Goal: Information Seeking & Learning: Learn about a topic

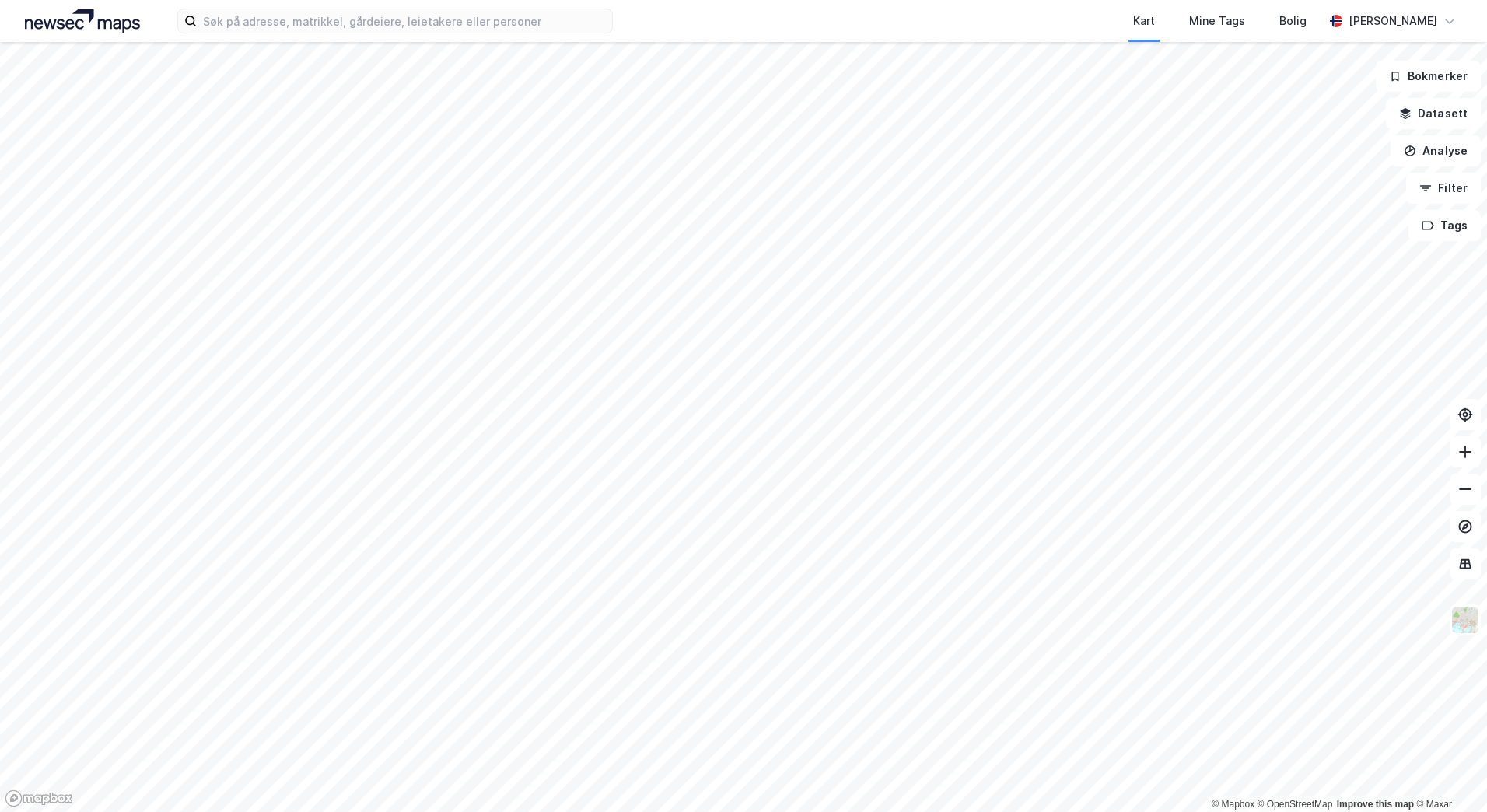
click at [324, 34] on div "Kart Mine Tags Bolig [PERSON_NAME]" at bounding box center [743, 21] width 1487 height 42
click at [359, 17] on input at bounding box center [404, 21] width 416 height 23
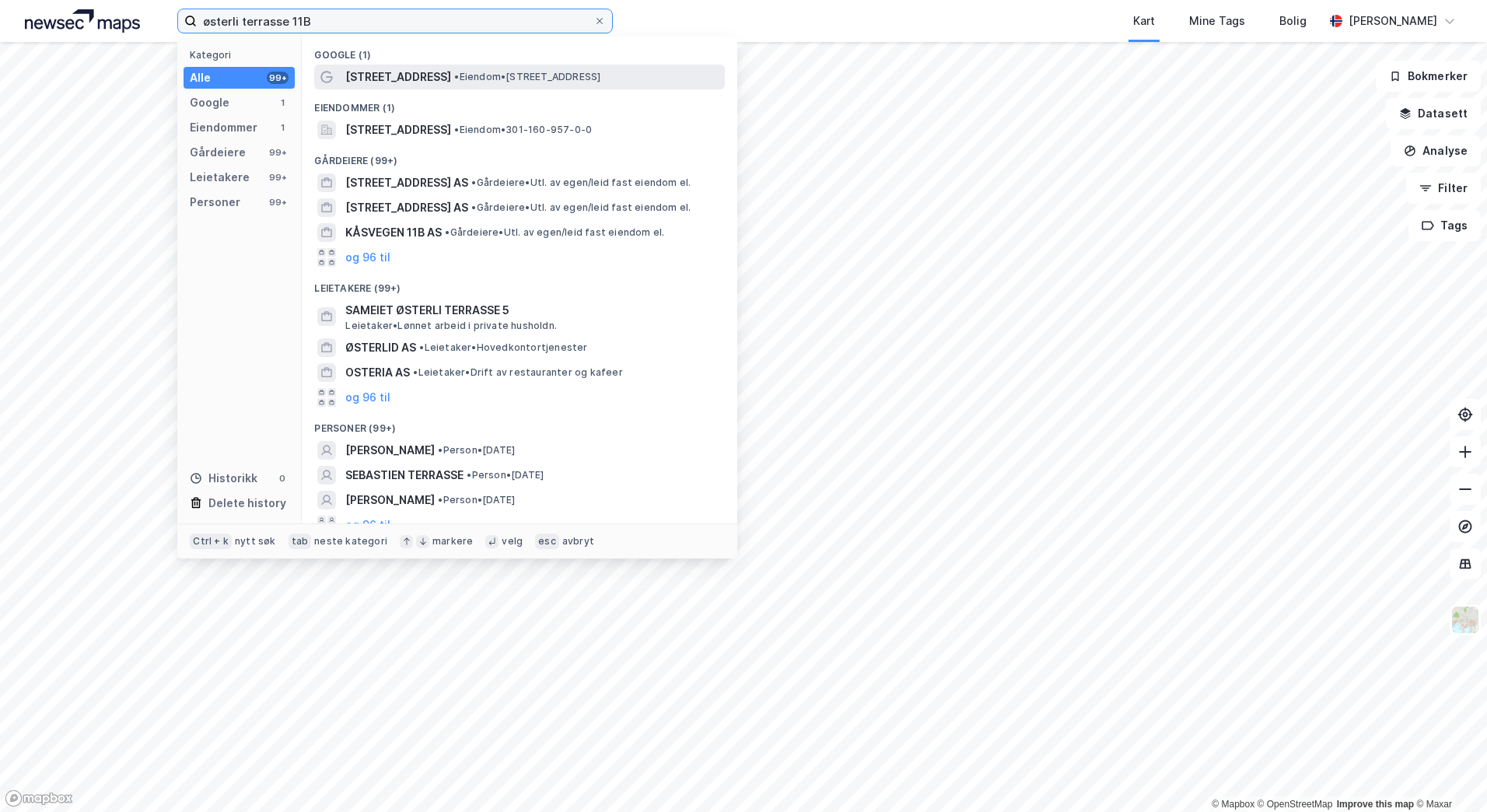
type input "østerli terrasse 11B"
click at [426, 79] on span "[STREET_ADDRESS]" at bounding box center [398, 77] width 106 height 19
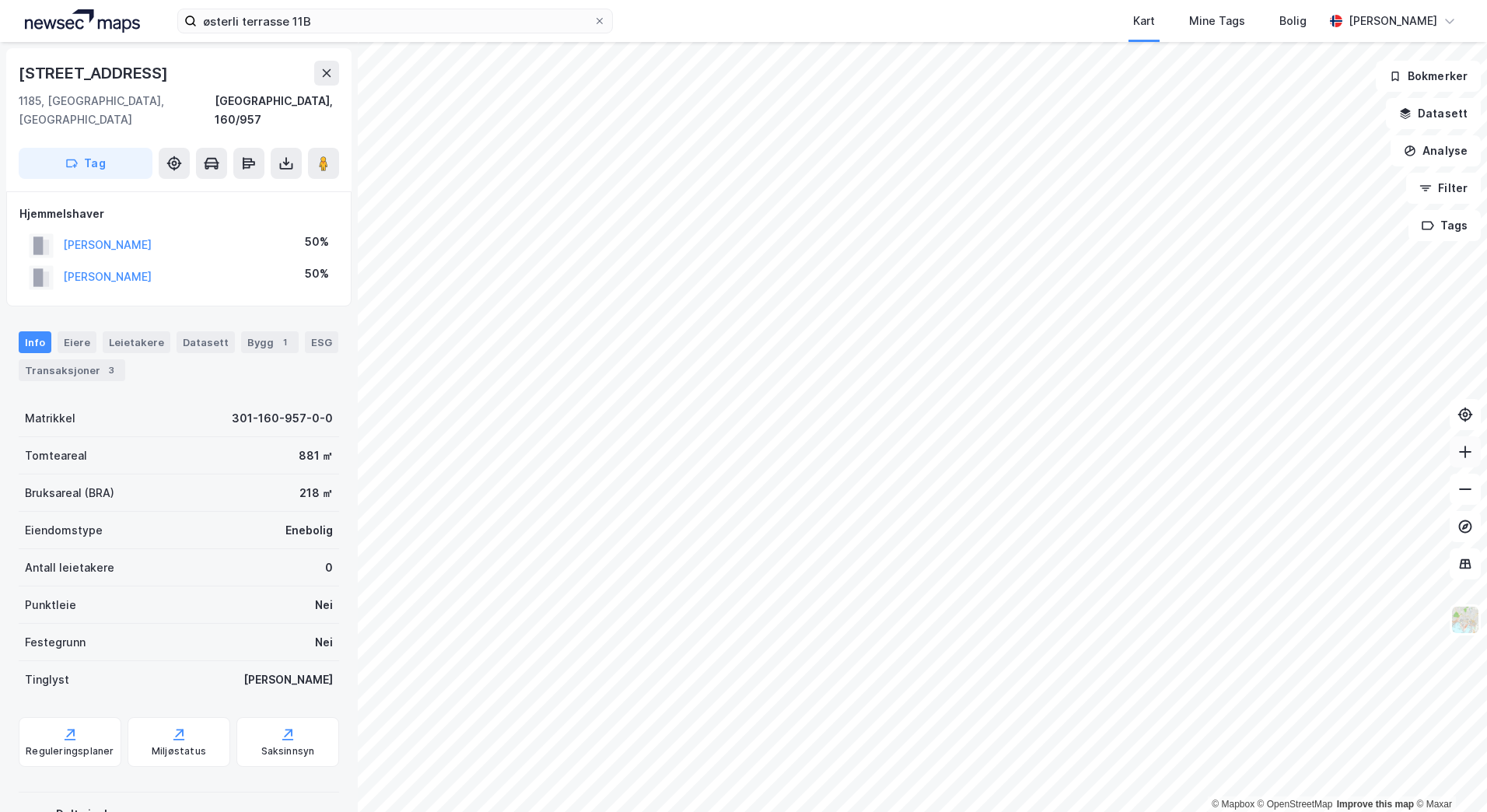
click at [1465, 454] on icon at bounding box center [1466, 451] width 2 height 12
click at [320, 76] on icon at bounding box center [326, 73] width 12 height 12
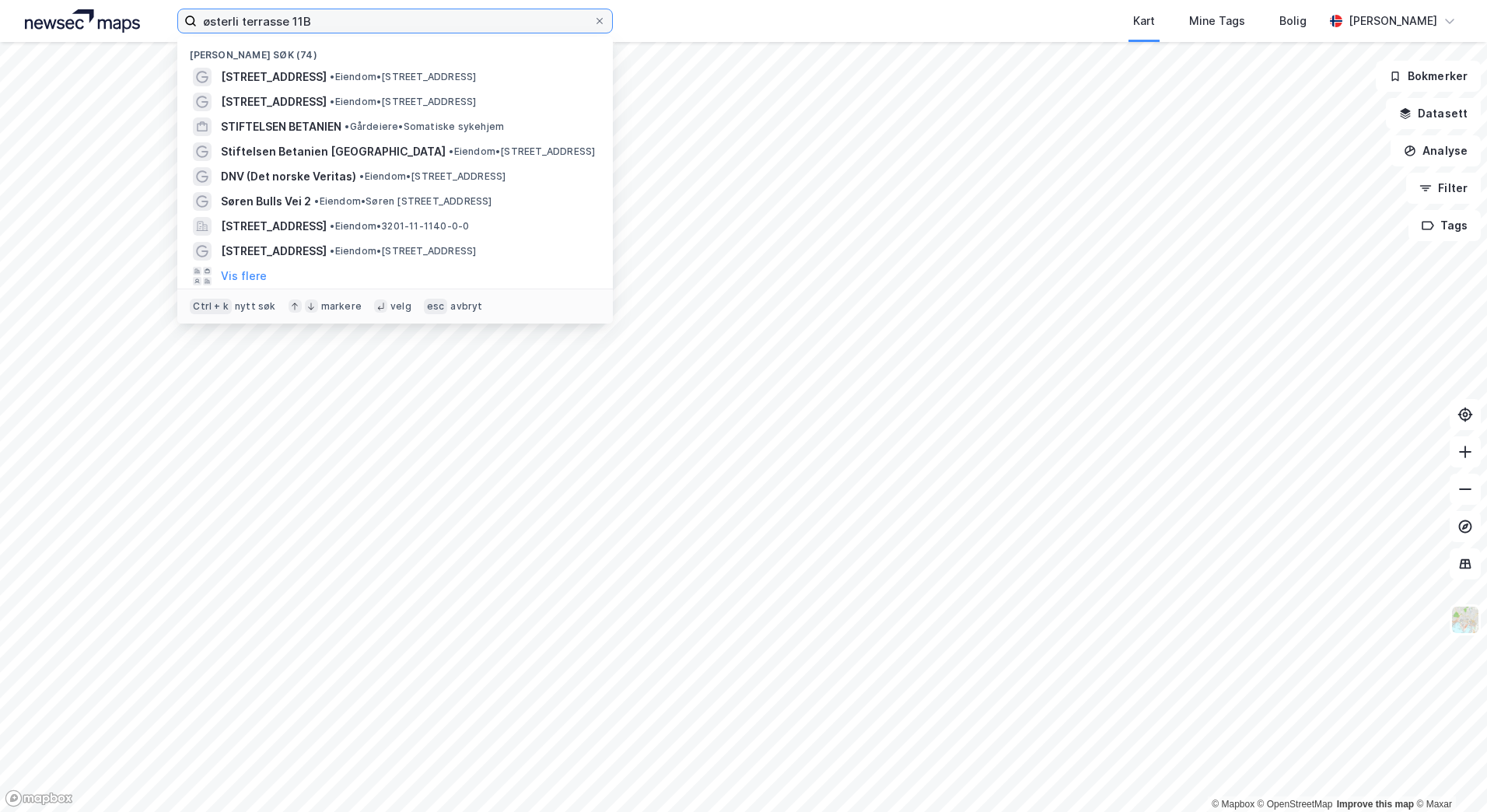
click at [359, 30] on input "østerli terrasse 11B" at bounding box center [395, 21] width 397 height 23
click at [313, 105] on span "[STREET_ADDRESS]" at bounding box center [274, 102] width 106 height 19
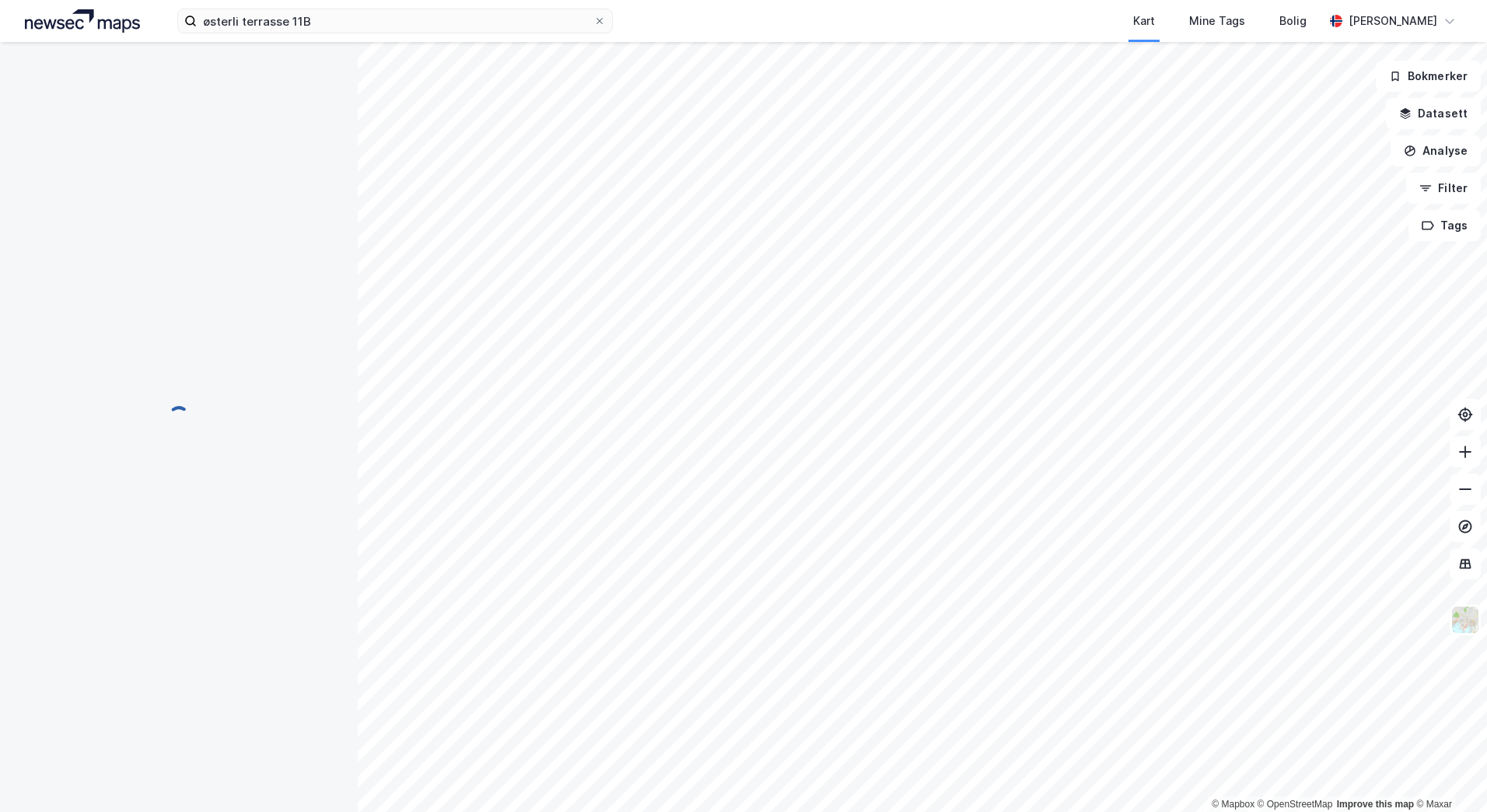
scroll to position [19, 0]
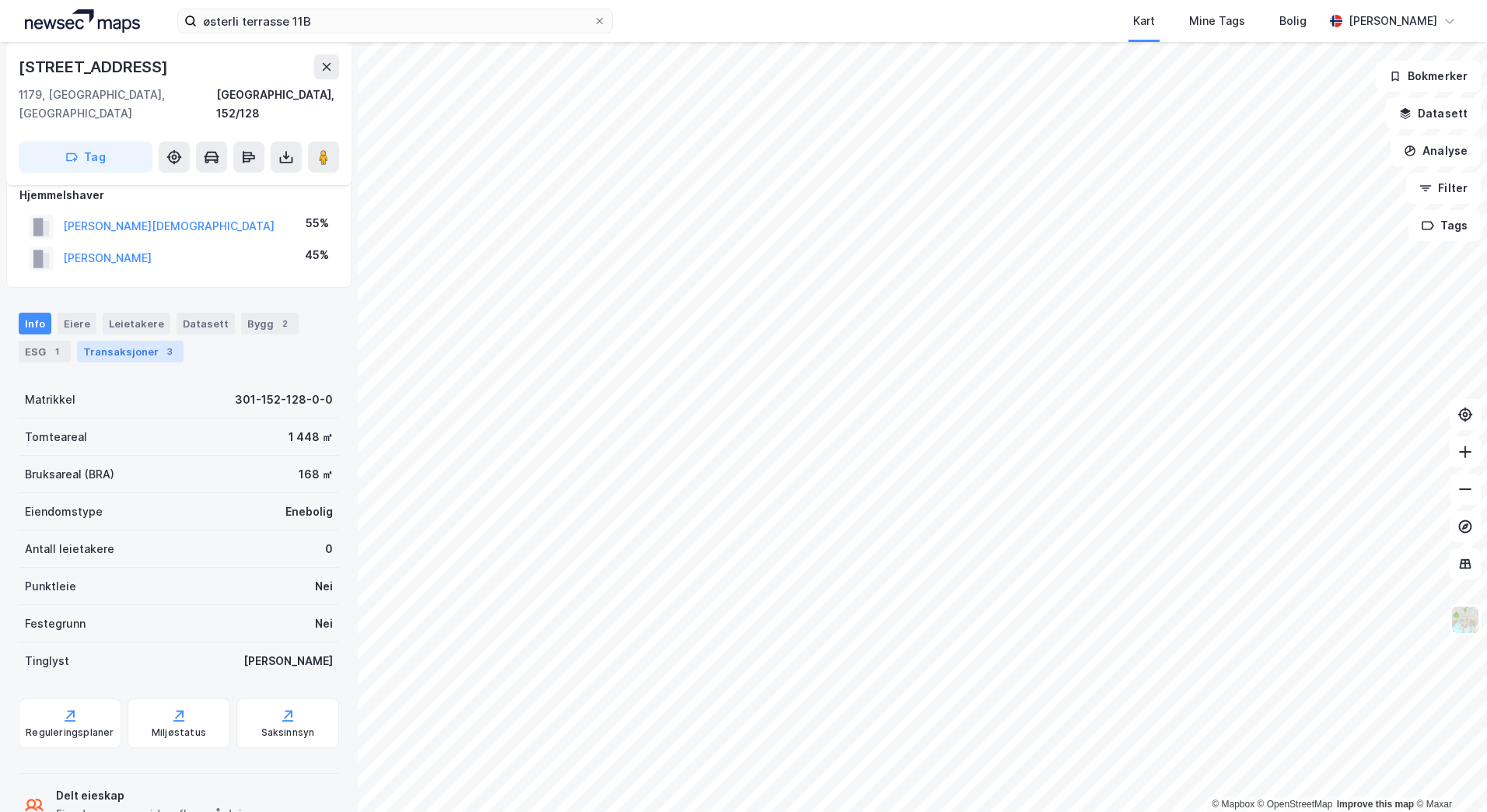
click at [140, 340] on div "Transaksjoner 3" at bounding box center [130, 351] width 107 height 22
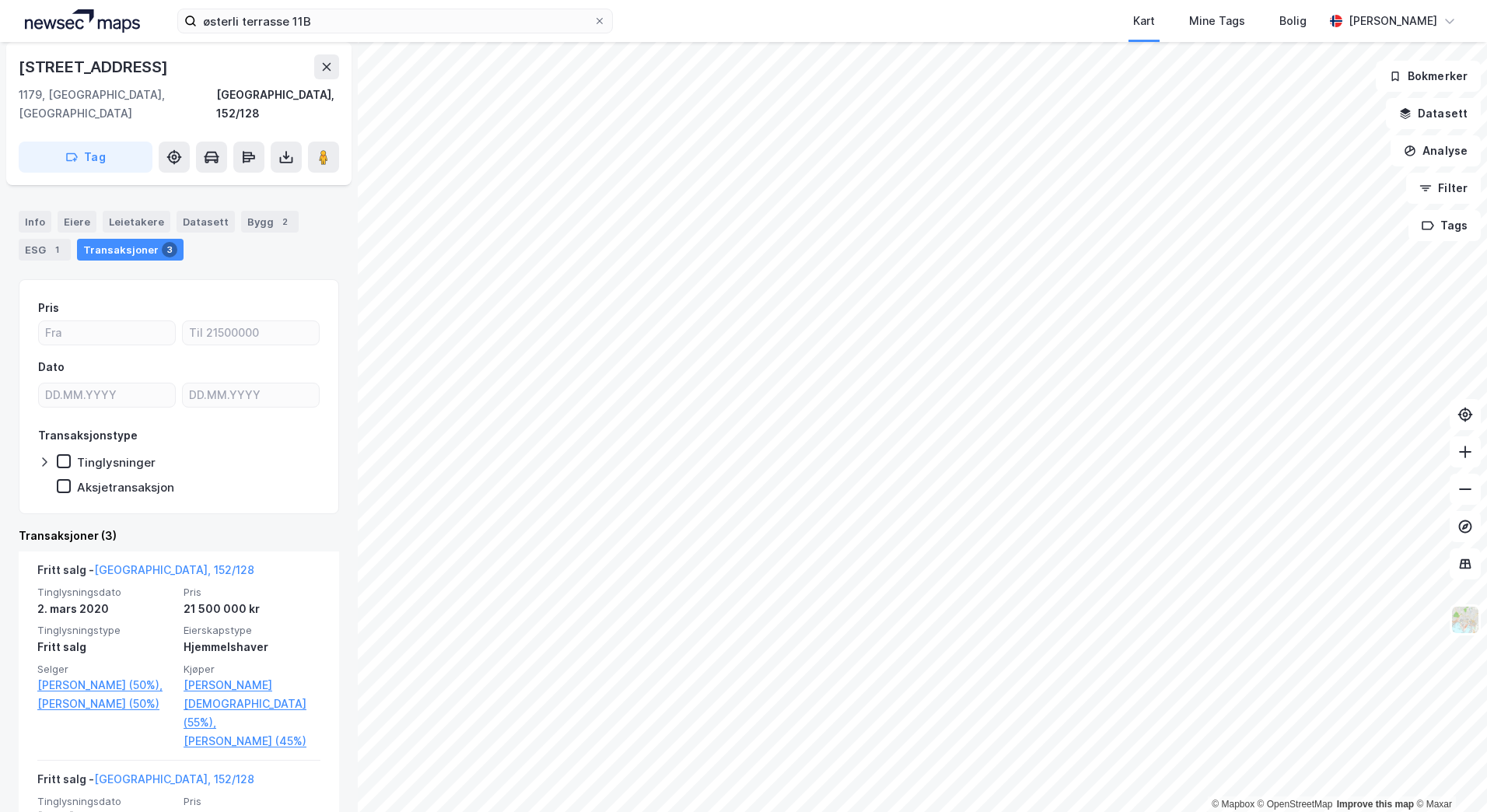
scroll to position [121, 0]
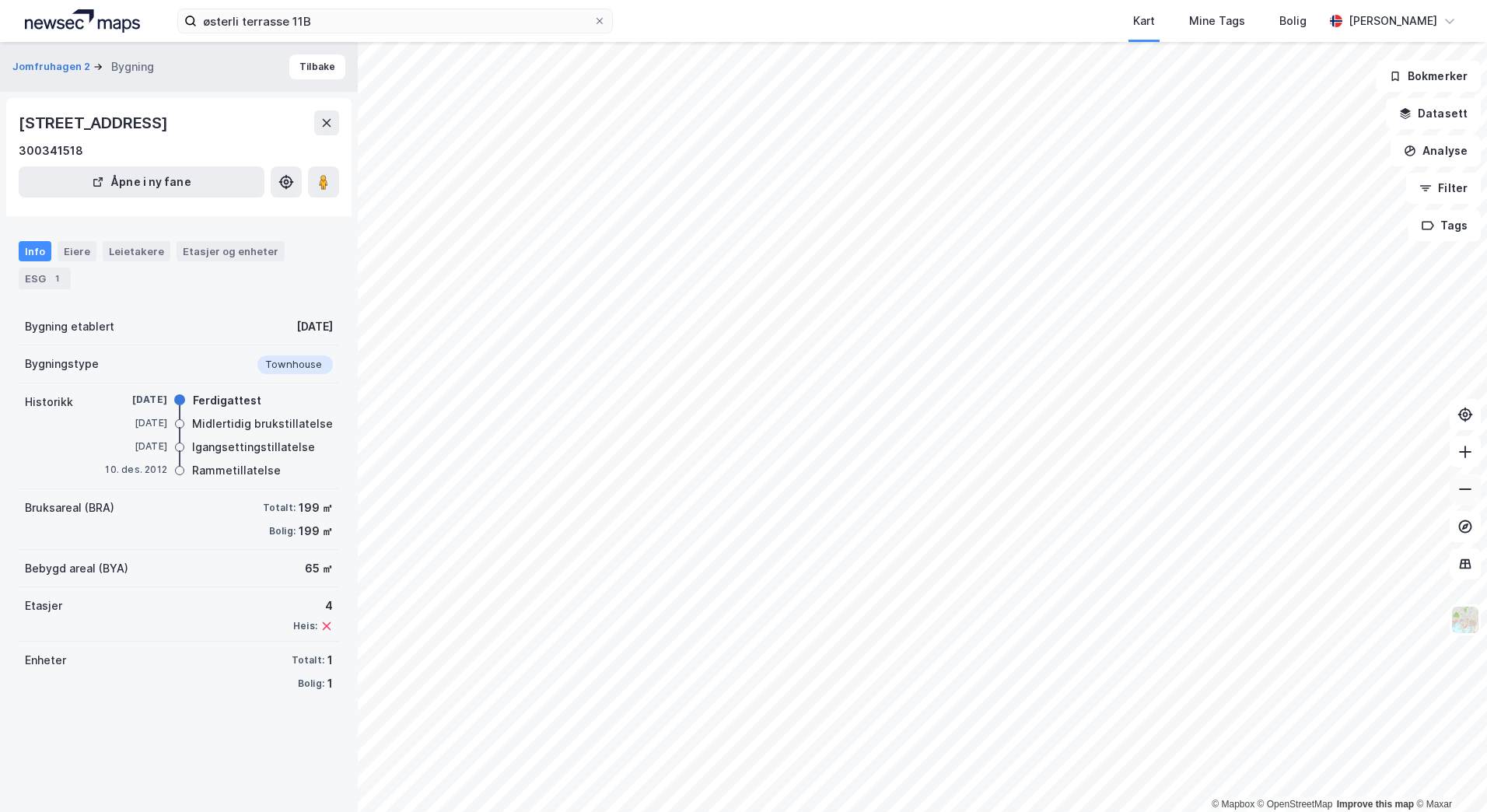
click at [1464, 482] on icon at bounding box center [1465, 489] width 15 height 15
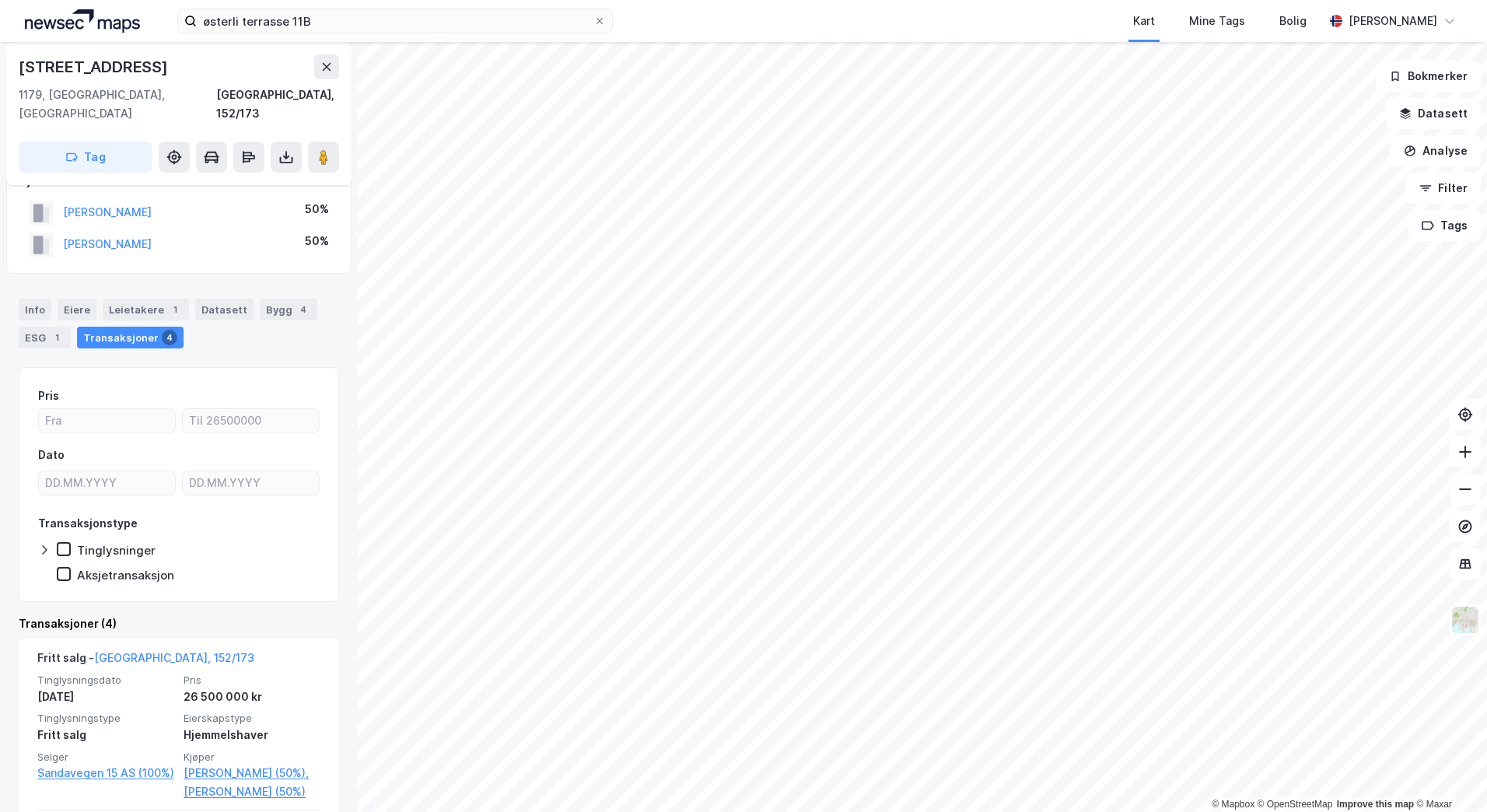
scroll to position [33, 0]
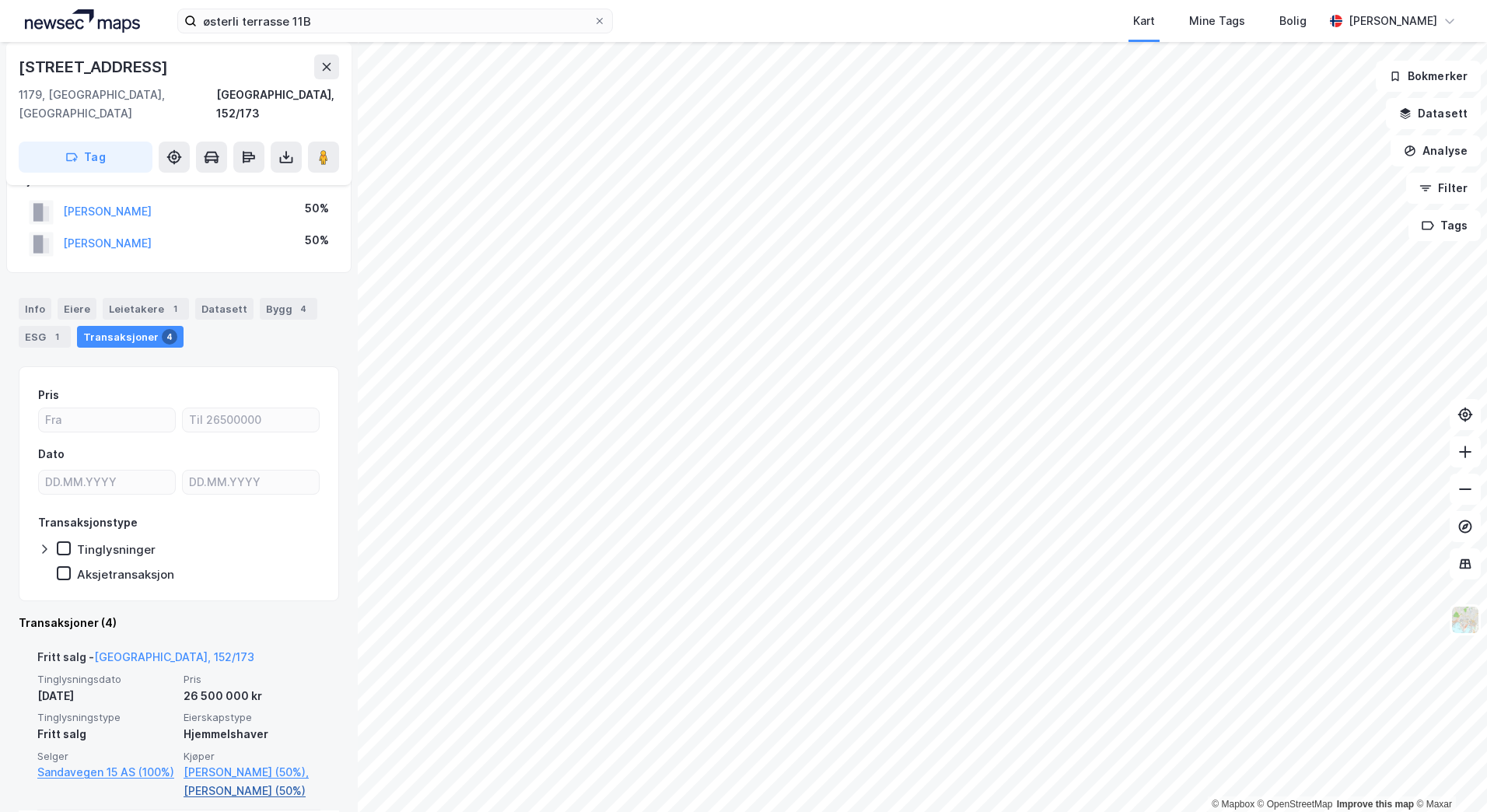
click at [264, 781] on link "[PERSON_NAME] (50%)" at bounding box center [253, 790] width 137 height 19
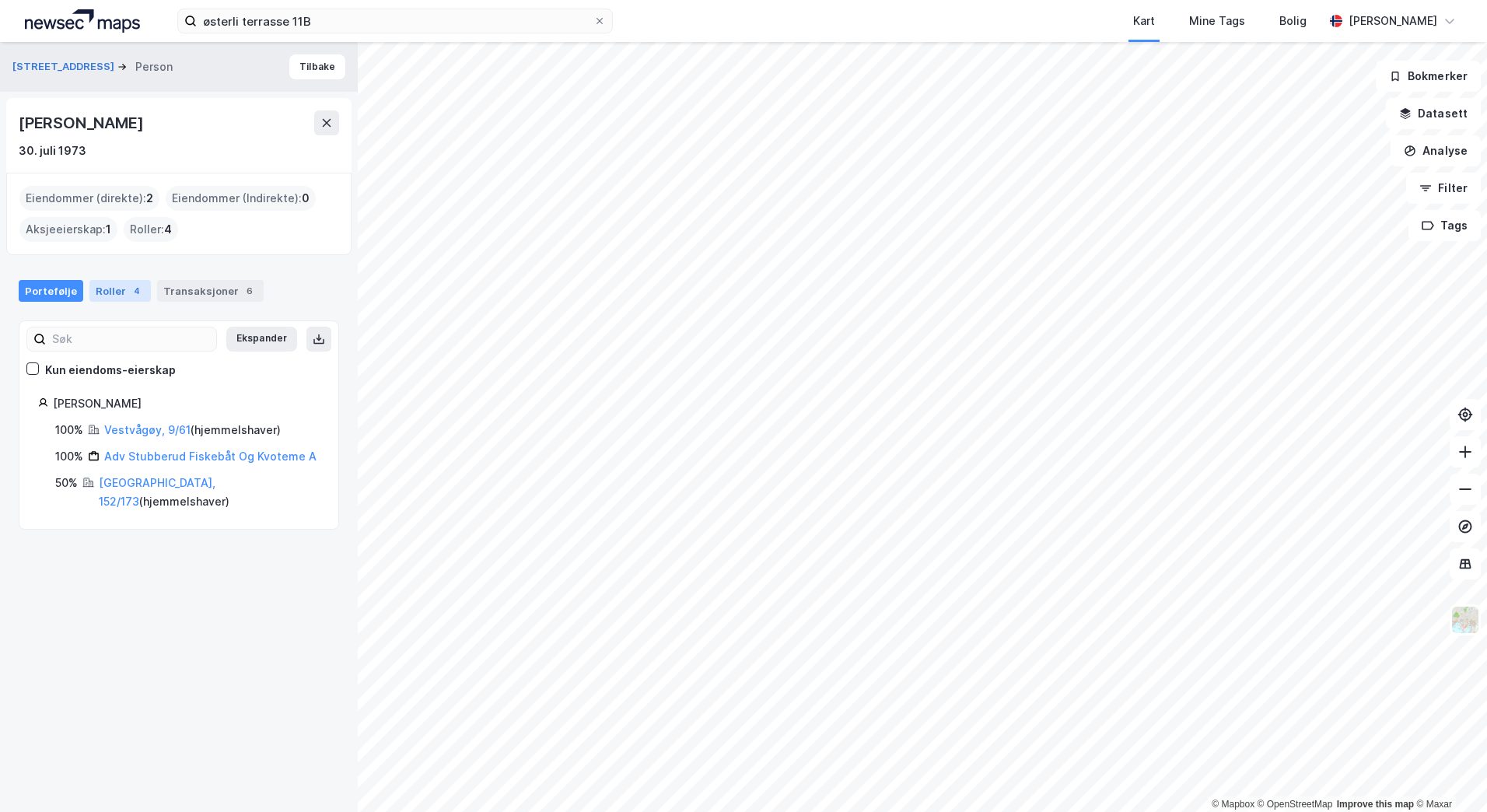
click at [119, 296] on div "Roller 4" at bounding box center [120, 290] width 61 height 22
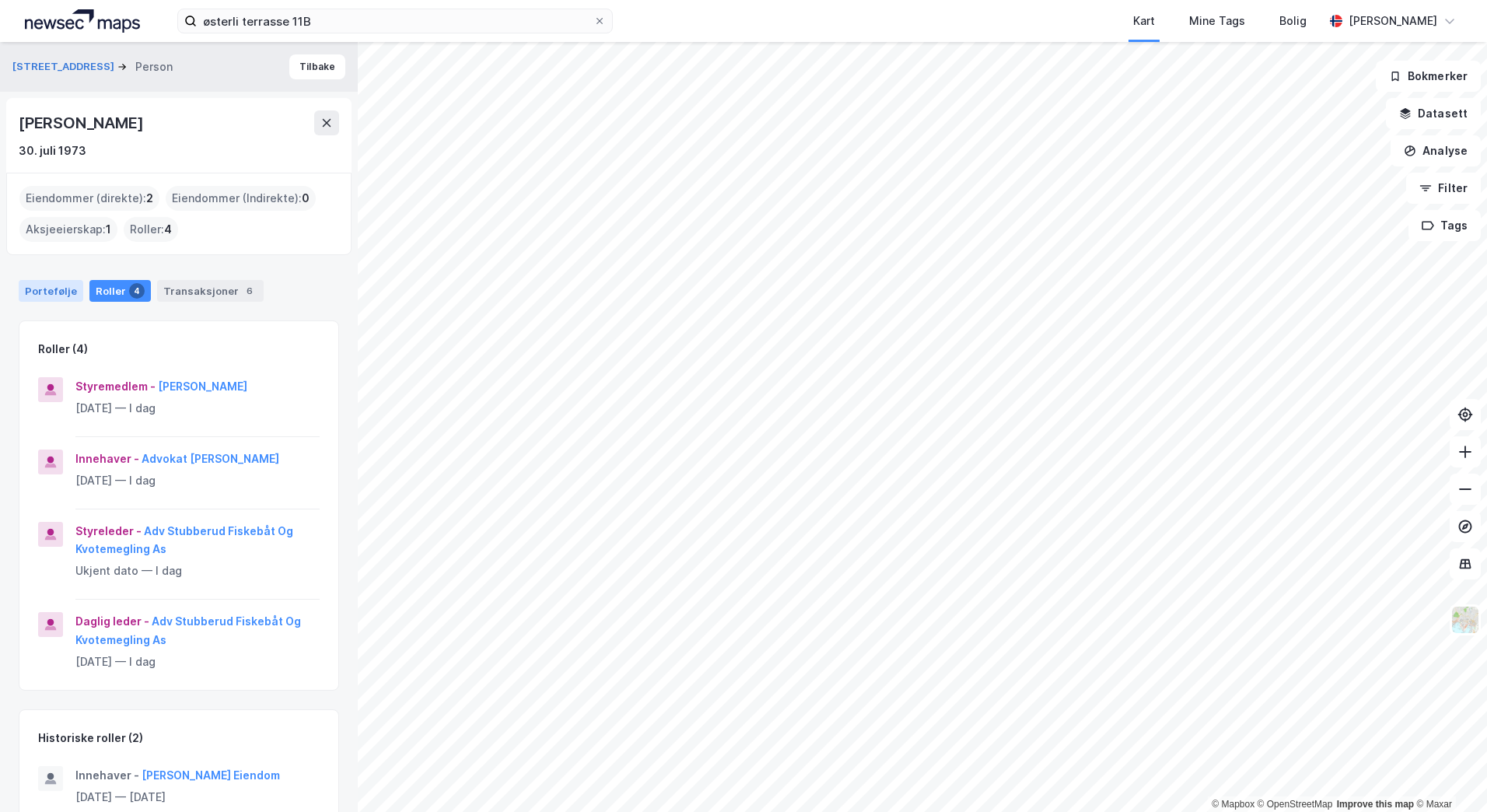
click at [67, 289] on div "Portefølje" at bounding box center [51, 290] width 65 height 22
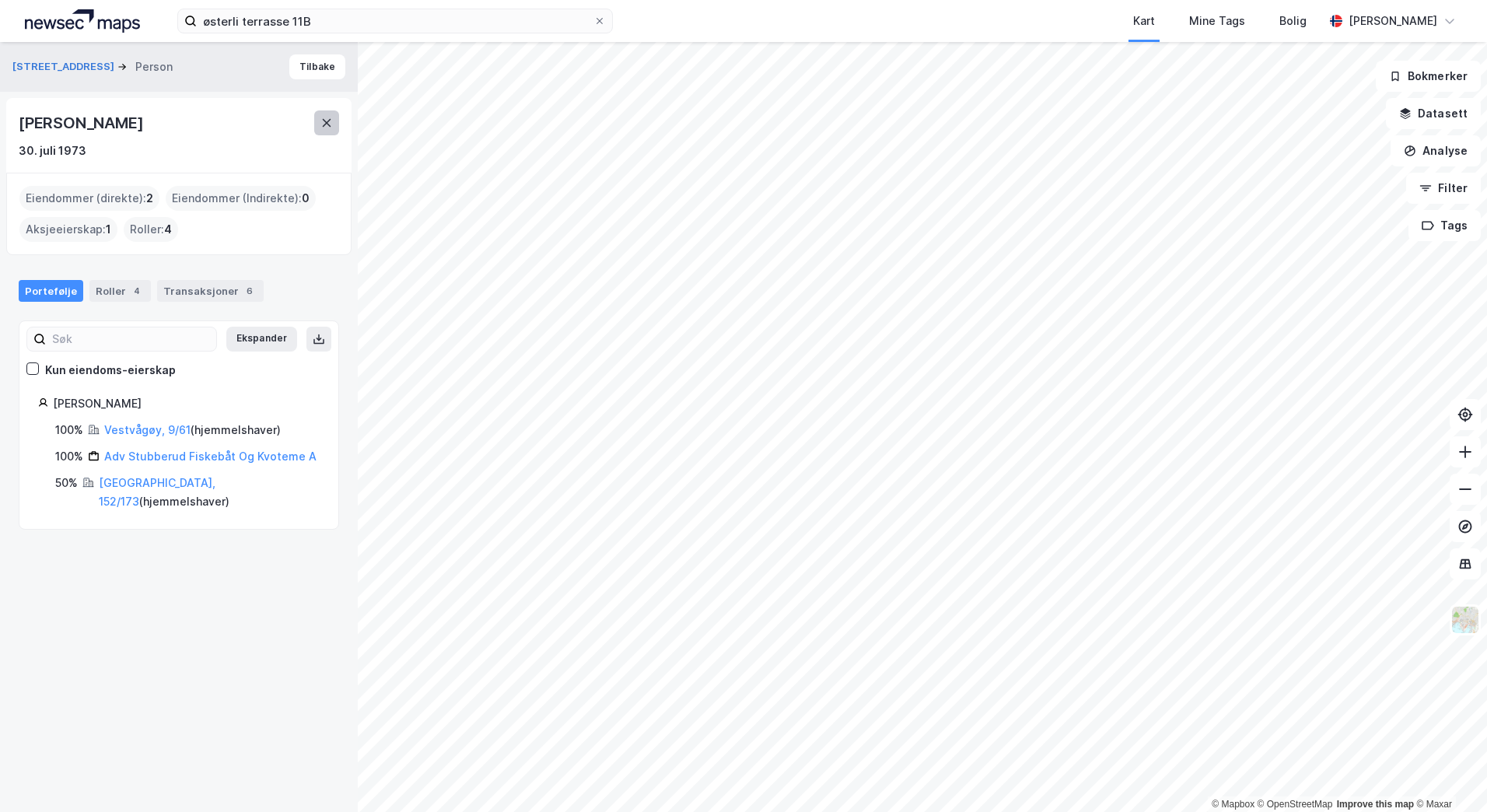
click at [324, 120] on icon at bounding box center [327, 123] width 9 height 8
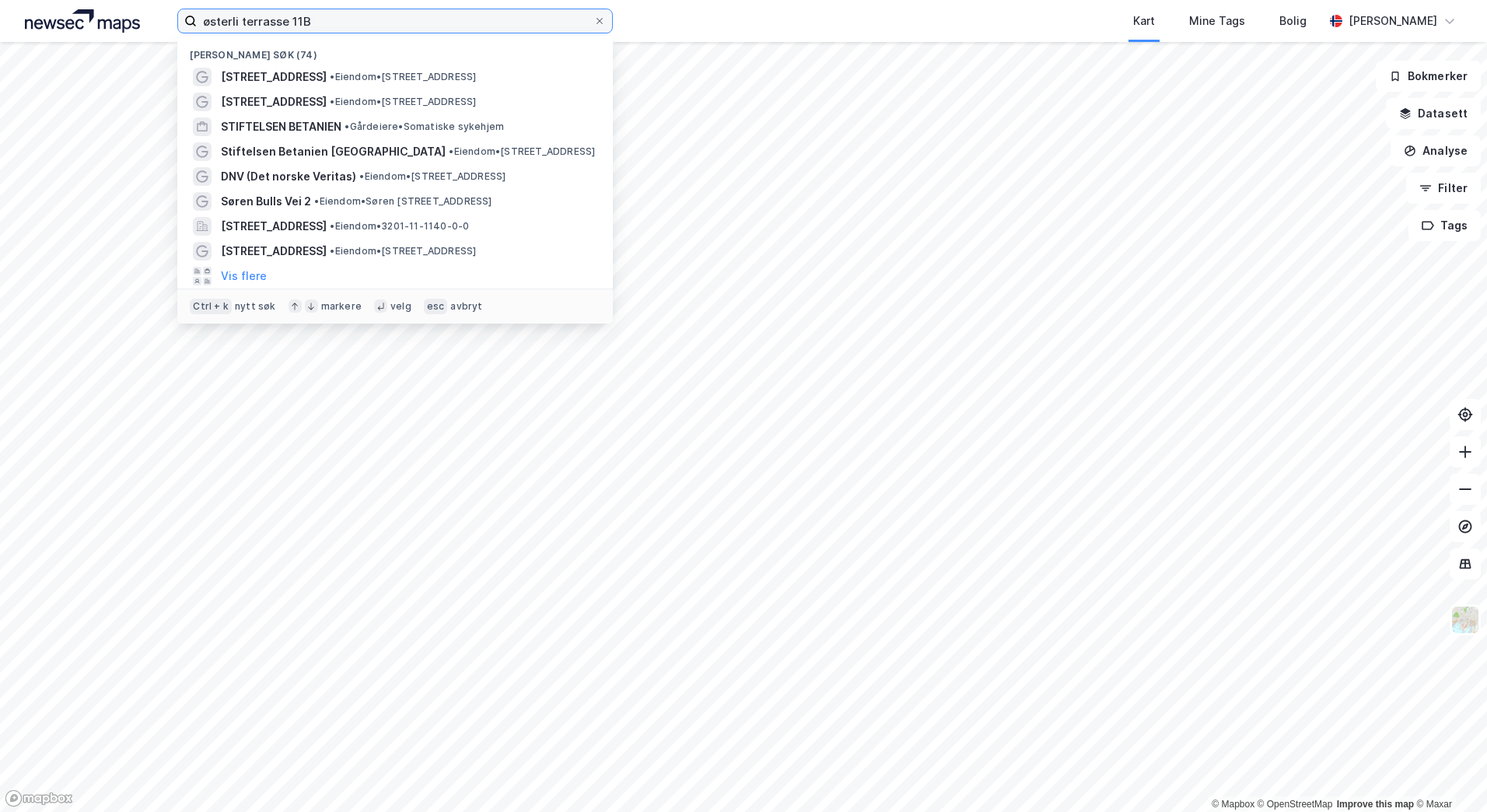
drag, startPoint x: 376, startPoint y: 14, endPoint x: -3, endPoint y: -81, distance: 390.7
click at [0, 0] on html "østerli terrasse 11B Nylige søk (74) [STREET_ADDRESS] • Eiendom • [STREET_ADDRE…" at bounding box center [743, 406] width 1487 height 812
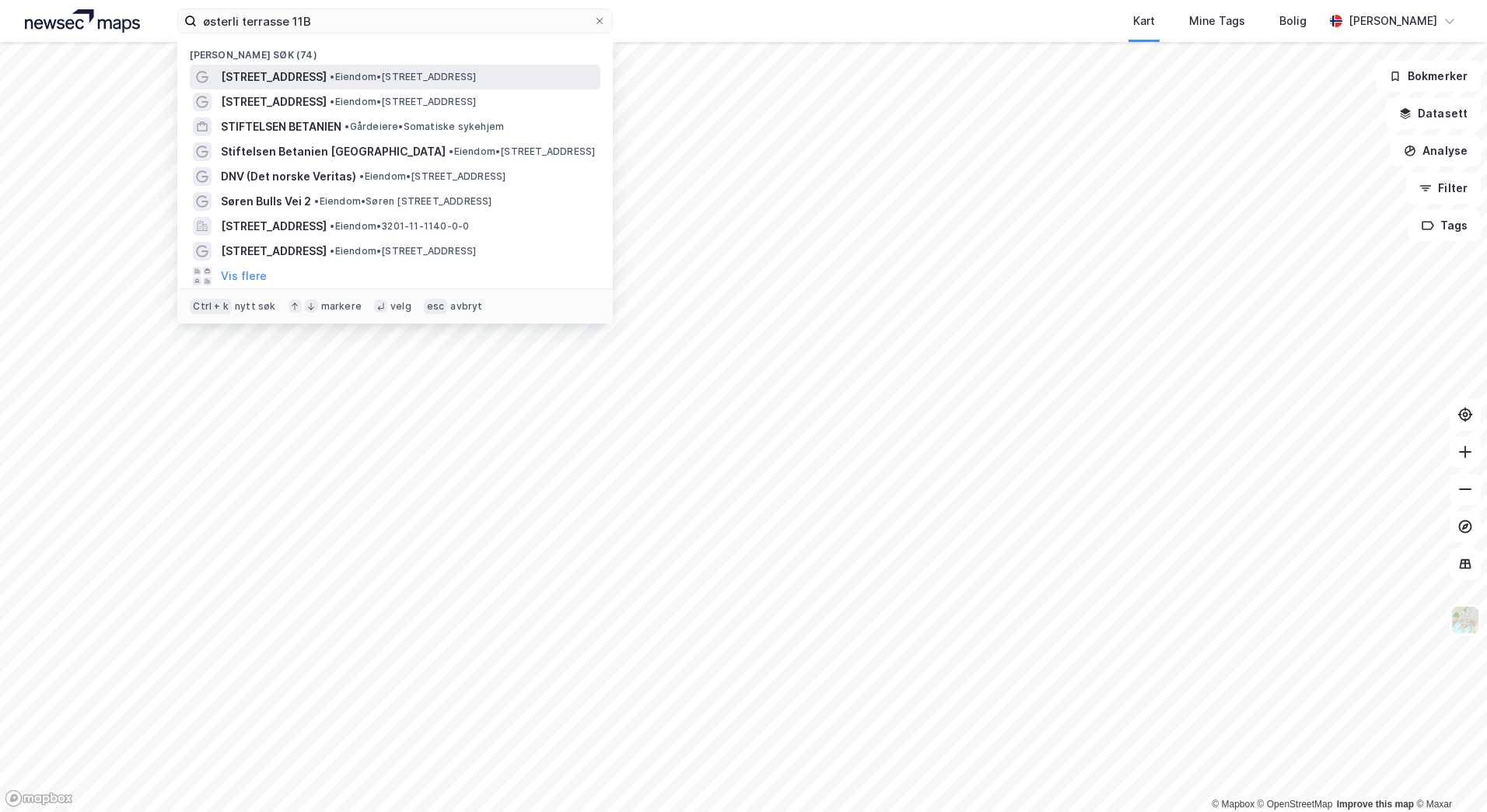
click at [313, 73] on span "[STREET_ADDRESS]" at bounding box center [274, 77] width 106 height 19
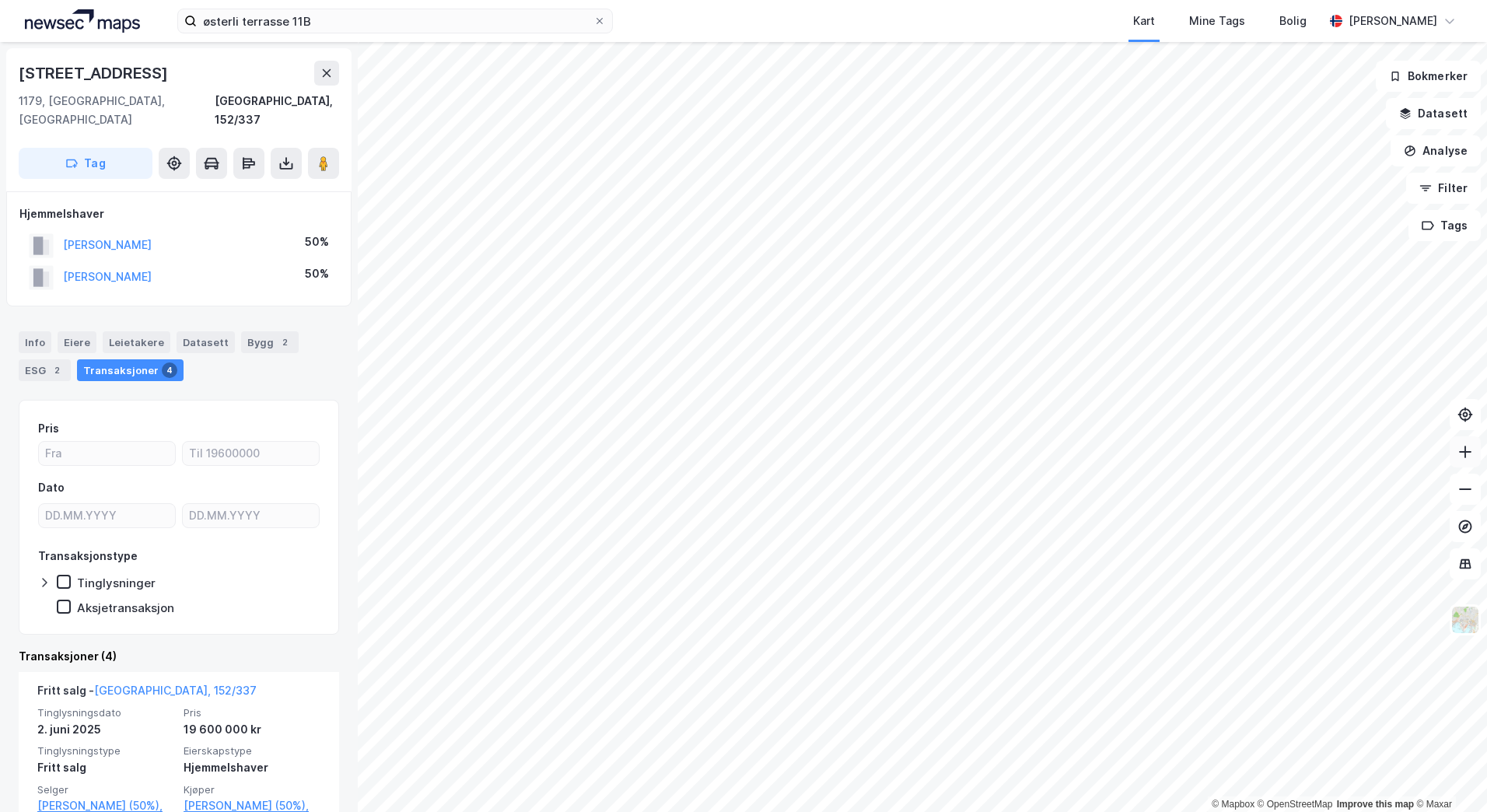
click at [1472, 458] on icon at bounding box center [1465, 452] width 15 height 15
click at [708, 3] on div "østerli terrasse 11B Kart Mine Tags Bolig [PERSON_NAME] © Mapbox © OpenStreetMa…" at bounding box center [743, 406] width 1487 height 812
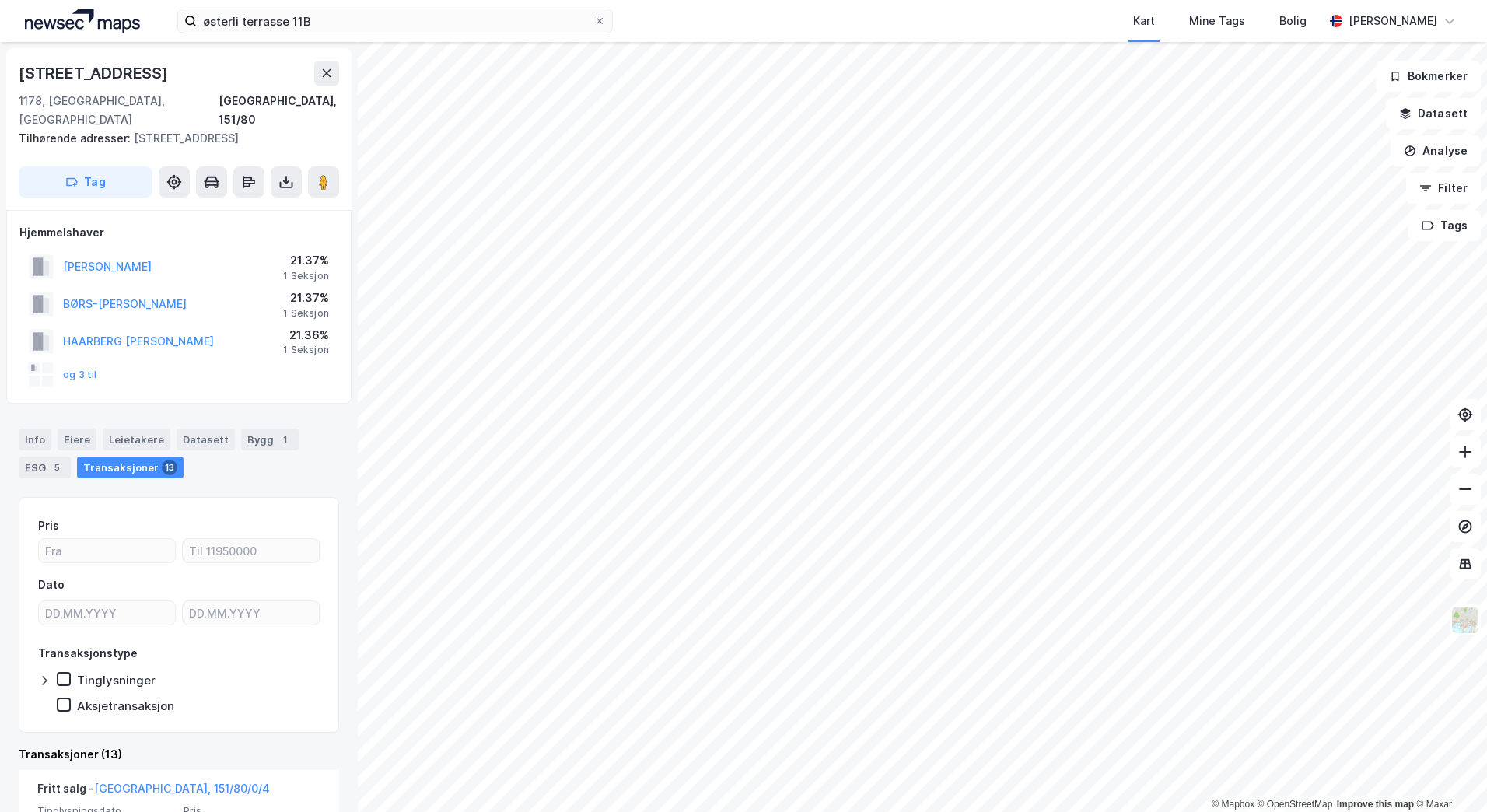
click at [574, 0] on html "østerli terrasse 11B Kart Mine Tags Bolig [PERSON_NAME] © Mapbox © OpenStreetMa…" at bounding box center [743, 406] width 1487 height 812
click at [728, 0] on html "østerli terrasse 11B Kart Mine Tags Bolig [PERSON_NAME] © Mapbox © OpenStreetMa…" at bounding box center [743, 406] width 1487 height 812
click at [652, 0] on html "østerli terrasse 11B Kart Mine Tags Bolig [PERSON_NAME] © Mapbox © OpenStreetMa…" at bounding box center [743, 406] width 1487 height 812
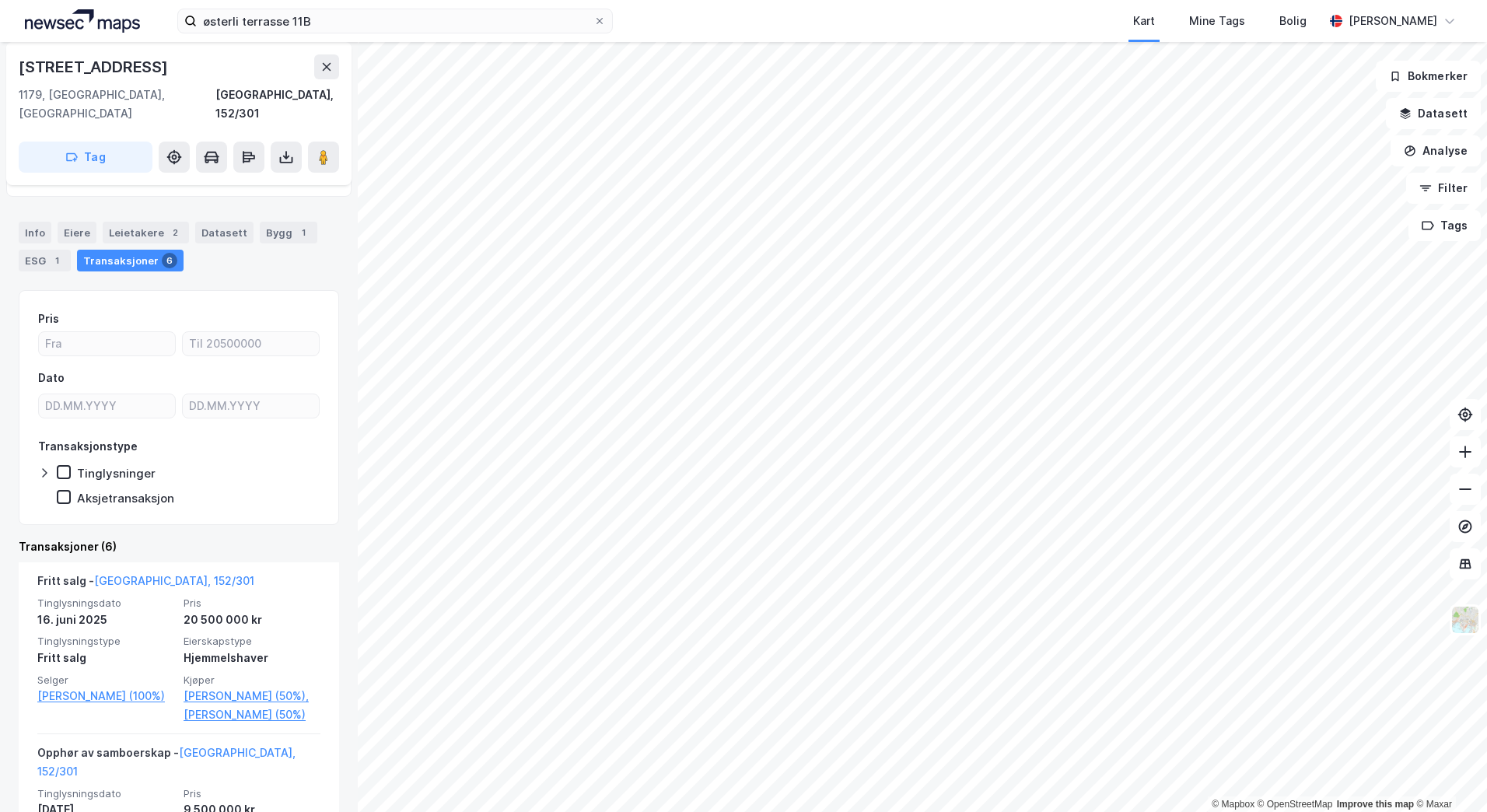
scroll to position [112, 0]
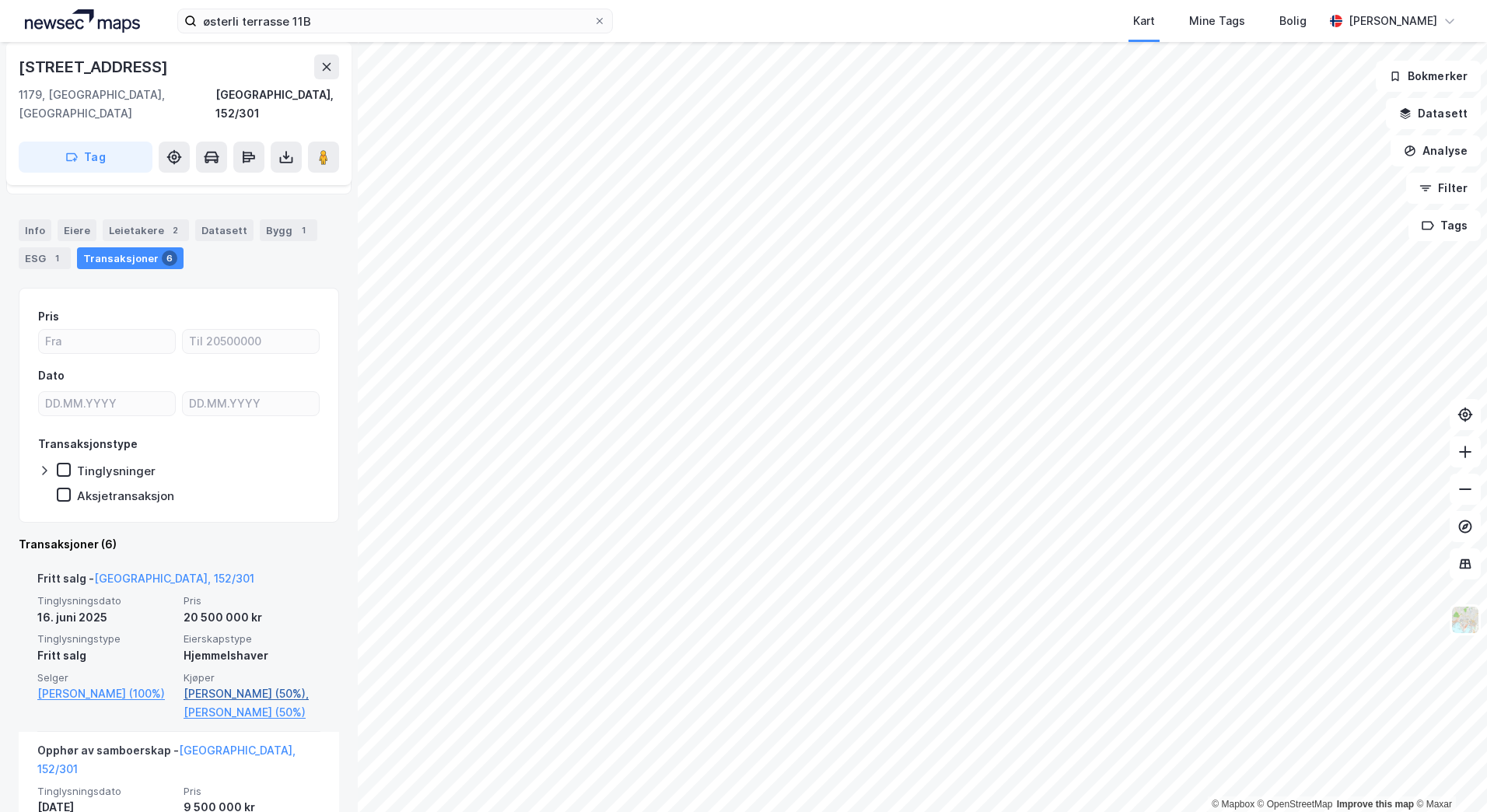
click at [253, 684] on link "[PERSON_NAME] (50%)," at bounding box center [253, 693] width 137 height 19
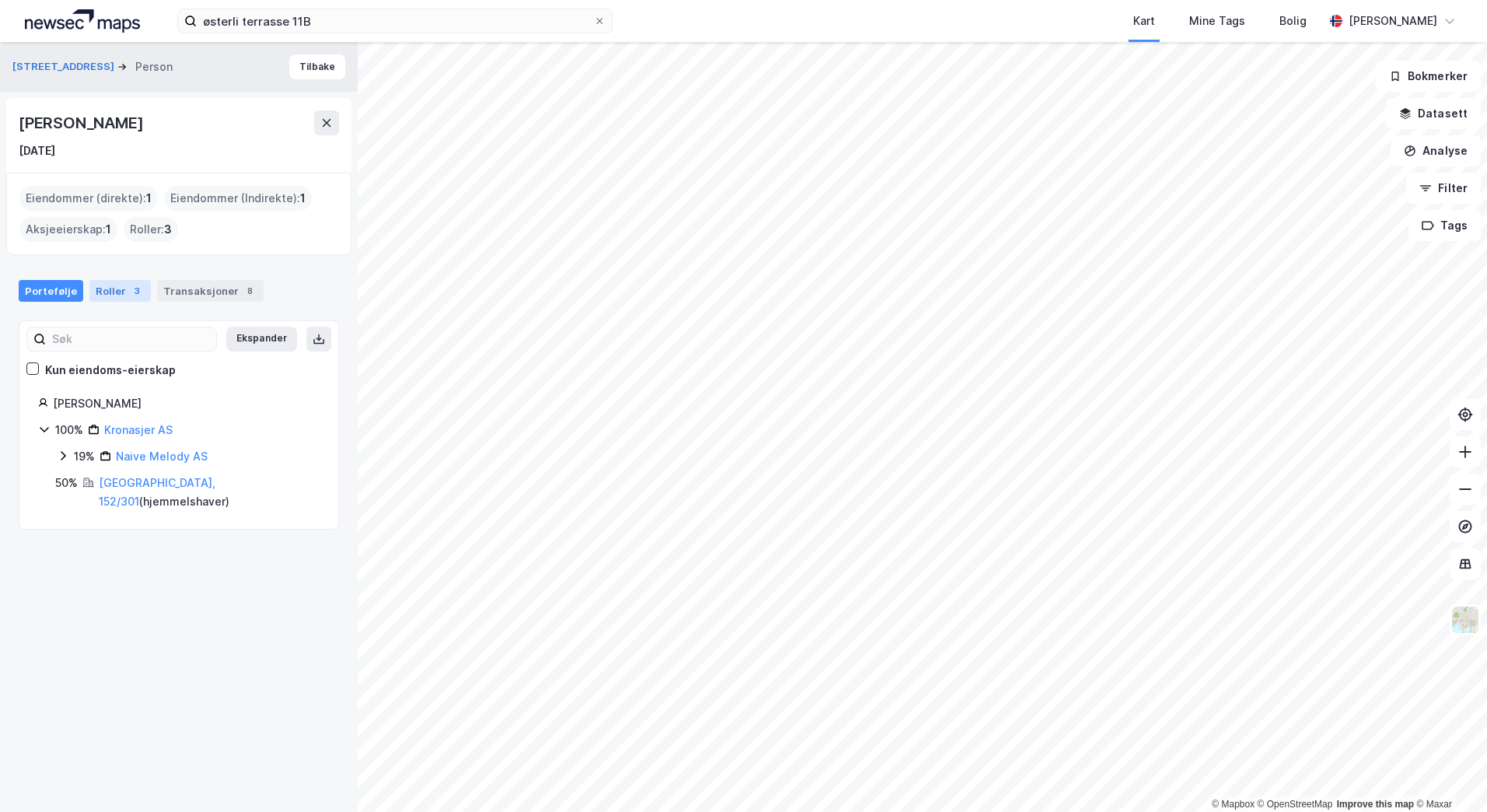
click at [119, 285] on div "Roller 3" at bounding box center [120, 290] width 61 height 22
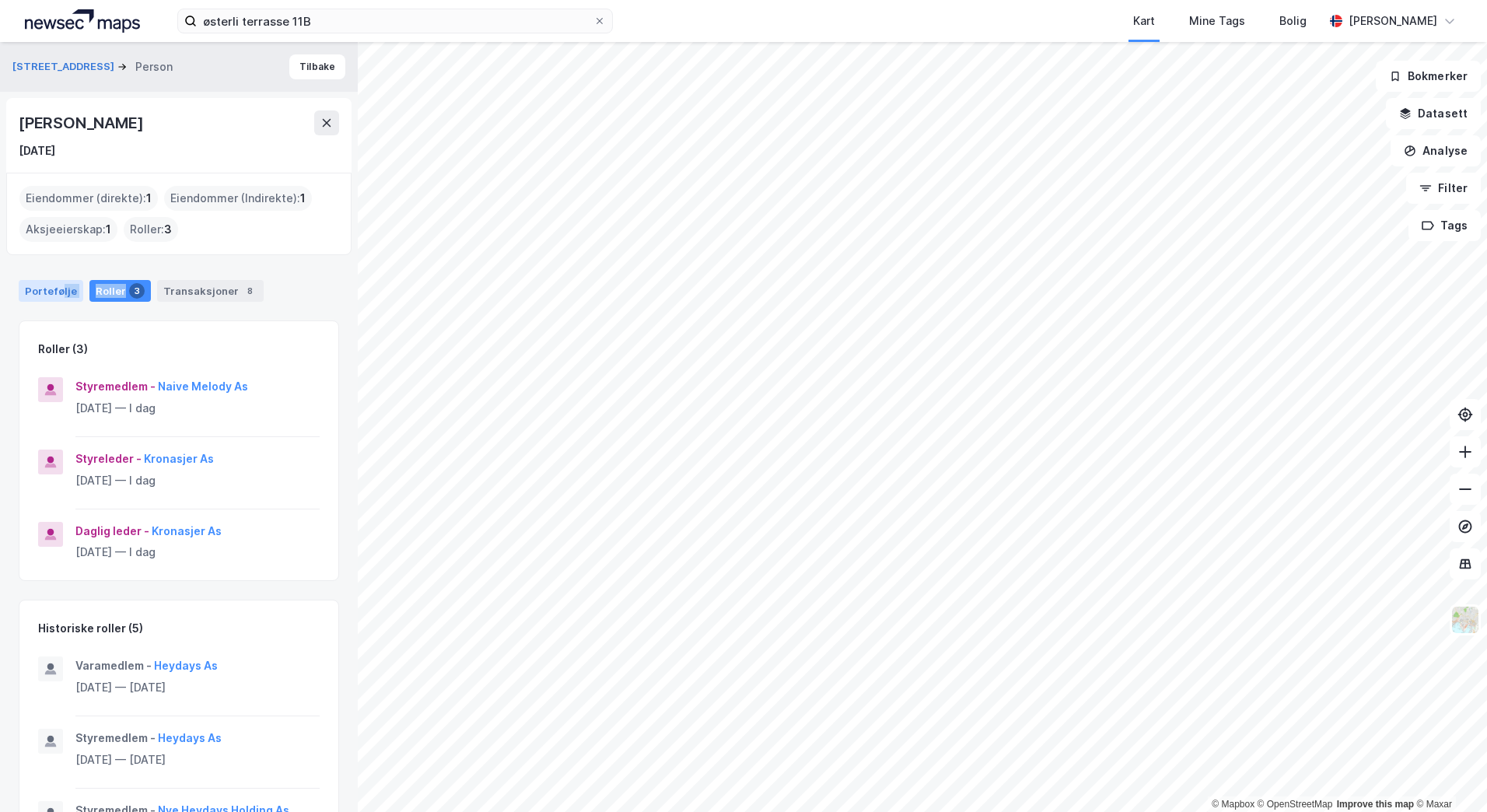
drag, startPoint x: 119, startPoint y: 285, endPoint x: 58, endPoint y: 298, distance: 62.4
click at [58, 298] on div "Portefølje Roller 3 Transaksjoner 8" at bounding box center [178, 290] width 320 height 22
click at [58, 298] on div "Portefølje" at bounding box center [51, 290] width 65 height 22
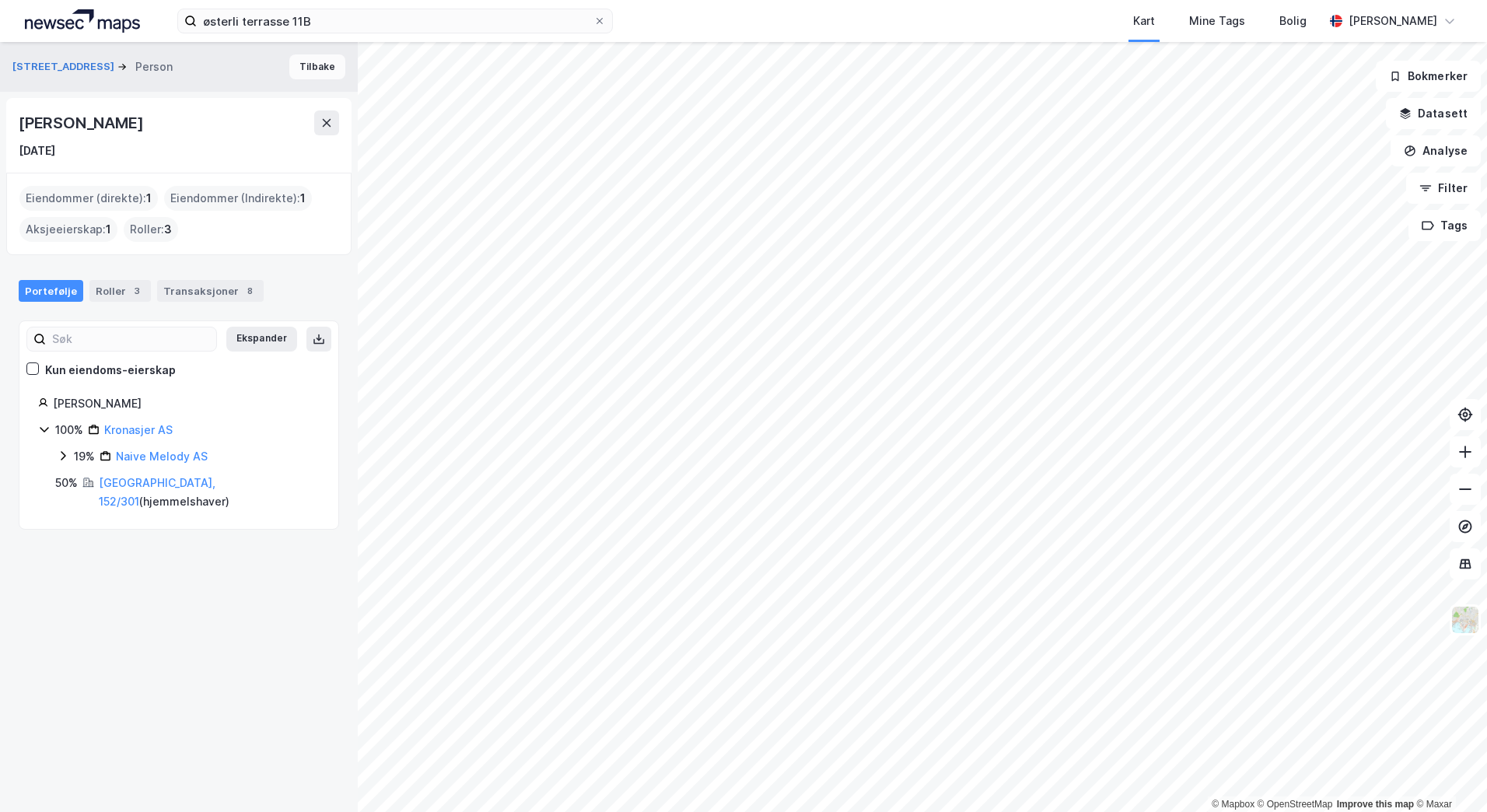
click at [311, 57] on button "Tilbake" at bounding box center [317, 66] width 56 height 25
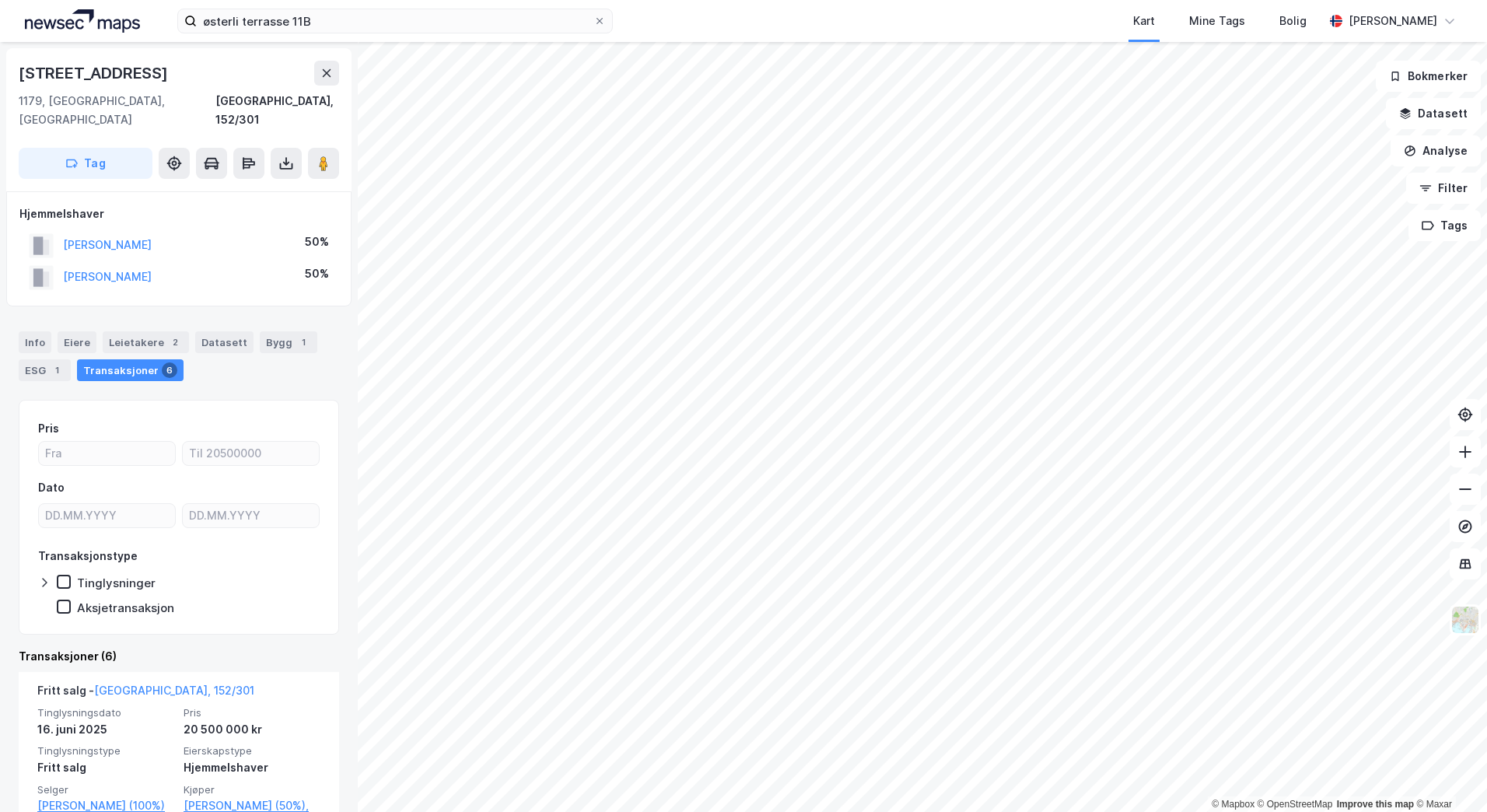
click at [766, 11] on div "østerli terrasse 11B Kart Mine Tags Bolig [PERSON_NAME] © Mapbox © OpenStreetMa…" at bounding box center [743, 406] width 1487 height 812
click at [1466, 460] on button at bounding box center [1465, 452] width 31 height 31
